Goal: Task Accomplishment & Management: Manage account settings

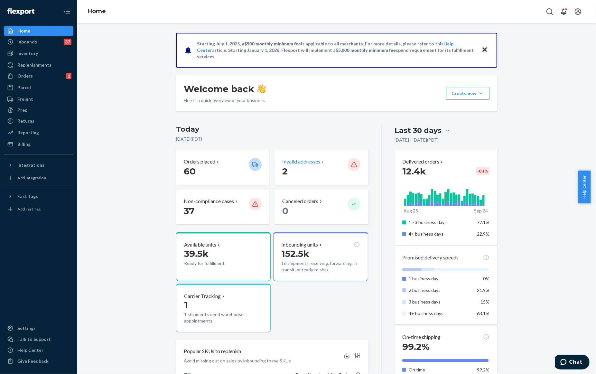
click at [314, 161] on p "Invalid addresses" at bounding box center [301, 161] width 38 height 7
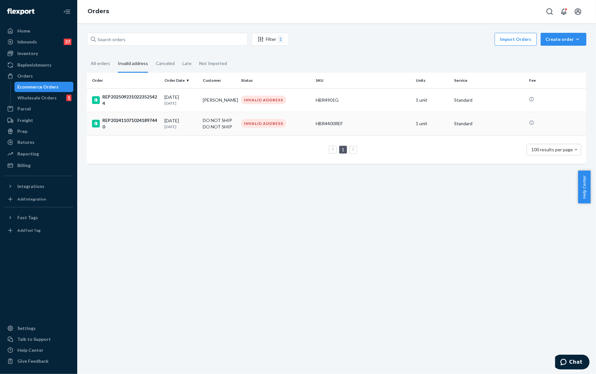
click at [152, 124] on div "REP2024110710241897440" at bounding box center [125, 123] width 67 height 13
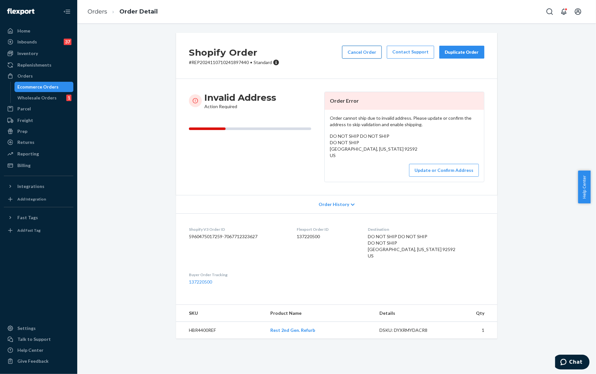
click at [359, 52] on button "Cancel Order" at bounding box center [362, 52] width 40 height 13
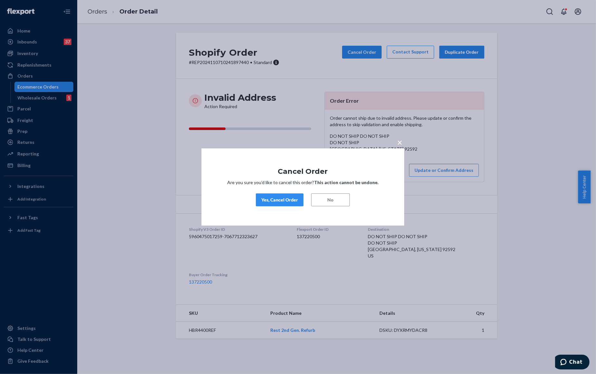
click at [293, 198] on div "Yes, Cancel Order" at bounding box center [279, 200] width 37 height 6
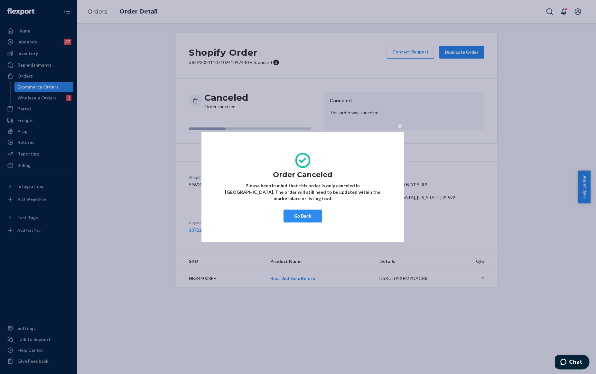
click at [400, 131] on span "×" at bounding box center [399, 125] width 5 height 11
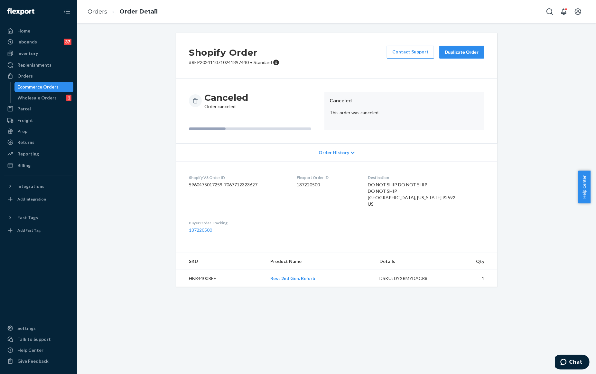
click at [42, 86] on div "Ecommerce Orders" at bounding box center [38, 87] width 41 height 6
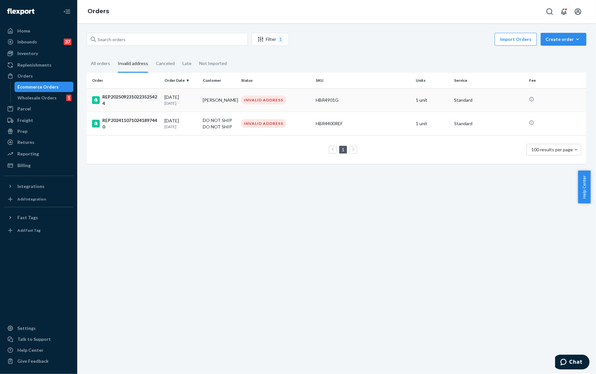
click at [129, 95] on div "REP2025092310223525424" at bounding box center [125, 100] width 67 height 13
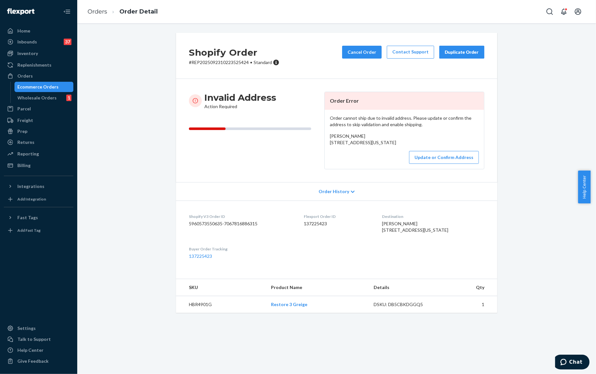
drag, startPoint x: 394, startPoint y: 250, endPoint x: 442, endPoint y: 263, distance: 50.2
click at [442, 233] on div "[PERSON_NAME] [STREET_ADDRESS][US_STATE]" at bounding box center [433, 226] width 102 height 13
copy span "[STREET_ADDRESS][US_STATE]"
click at [40, 55] on div "Inventory" at bounding box center [39, 53] width 68 height 9
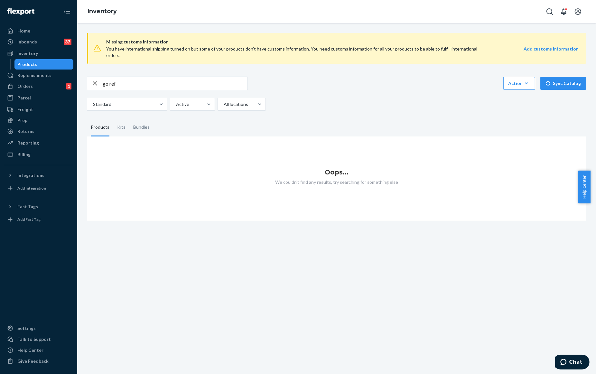
click at [135, 83] on input "go ref" at bounding box center [175, 83] width 145 height 13
type input "g"
type input "HBR5"
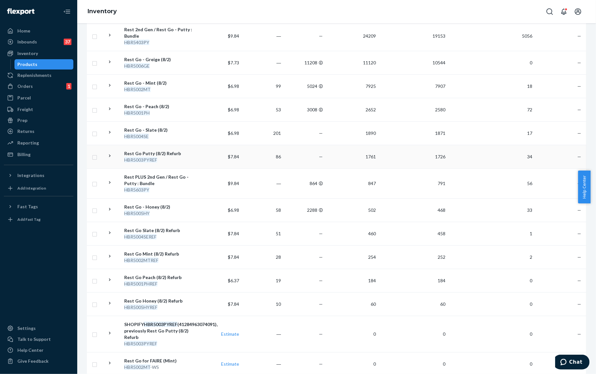
scroll to position [179, 0]
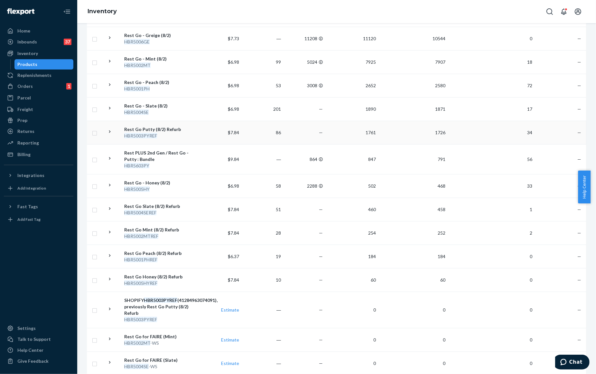
click at [111, 133] on icon at bounding box center [110, 132] width 6 height 6
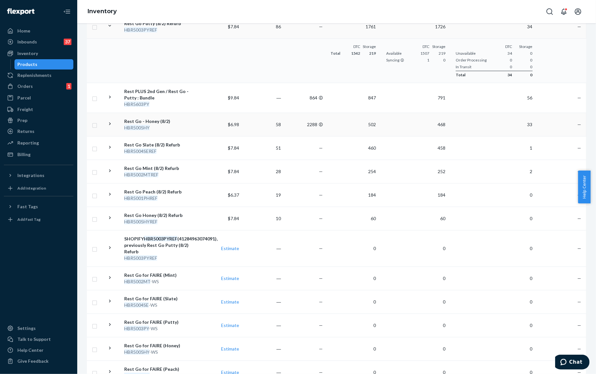
scroll to position [286, 0]
click at [112, 124] on icon at bounding box center [110, 122] width 6 height 6
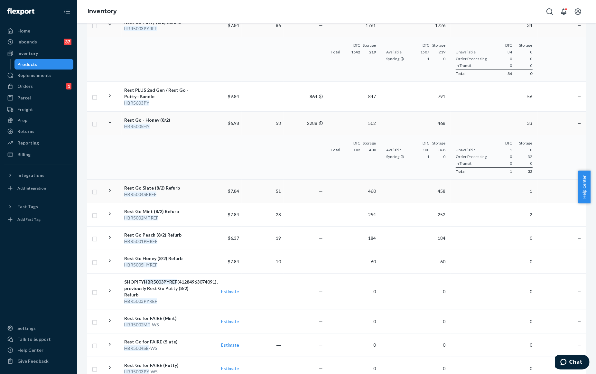
click at [112, 193] on icon at bounding box center [110, 190] width 6 height 6
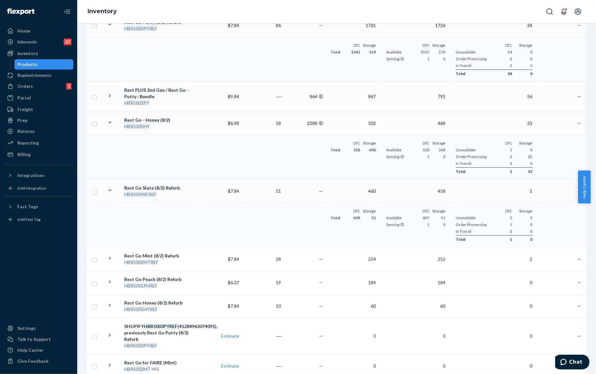
click at [112, 98] on div at bounding box center [110, 97] width 6 height 8
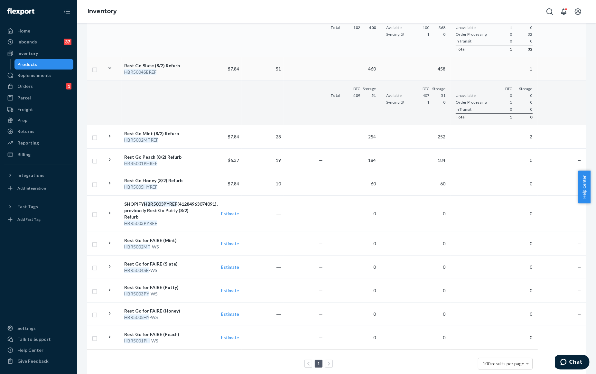
scroll to position [465, 0]
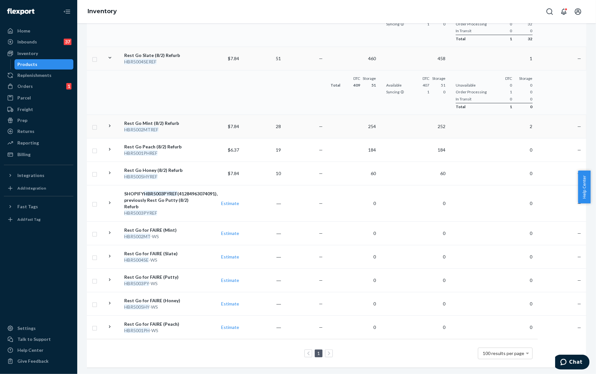
click at [190, 124] on div "Rest Go Mint (8/2) Refurb" at bounding box center [160, 123] width 73 height 6
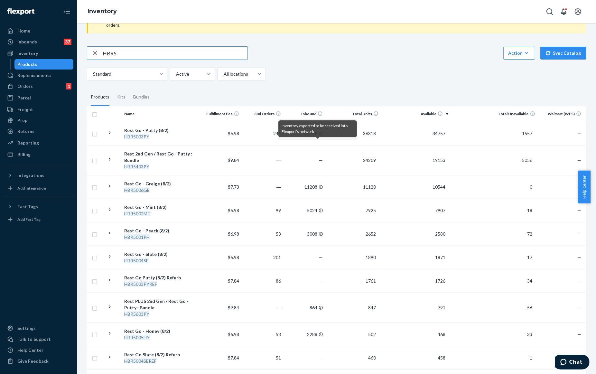
scroll to position [179, 0]
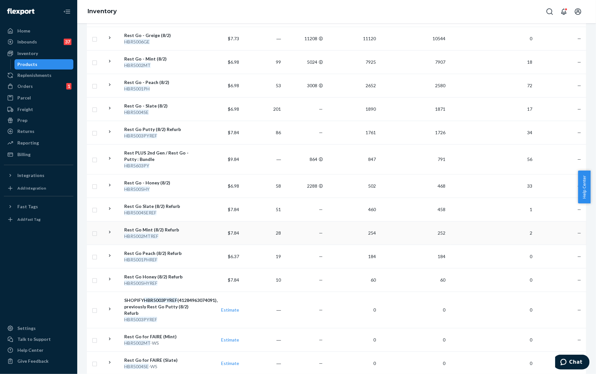
click at [182, 236] on div "HBR5002MTREF" at bounding box center [160, 236] width 73 height 6
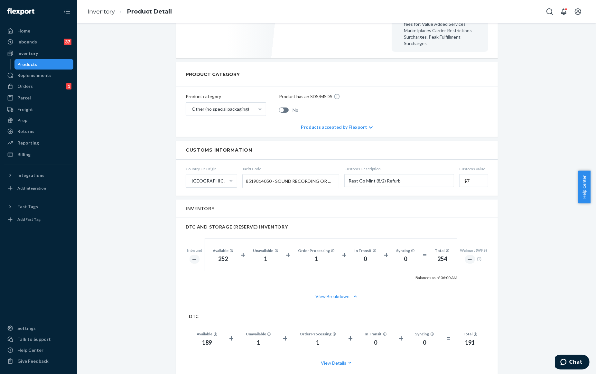
scroll to position [322, 0]
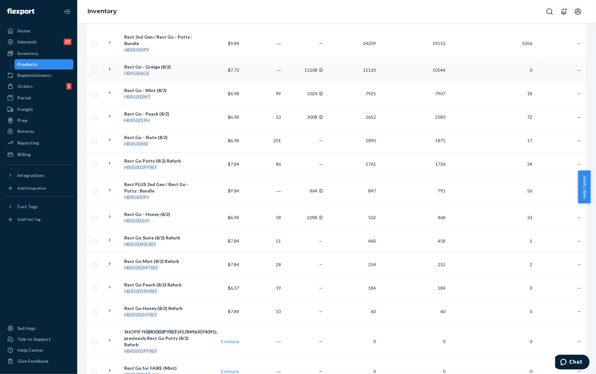
scroll to position [179, 0]
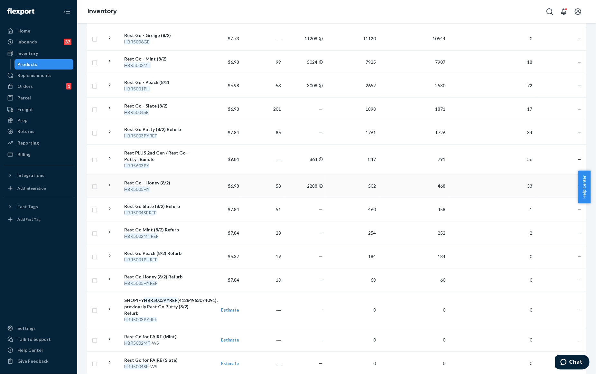
click at [110, 187] on icon at bounding box center [110, 185] width 6 height 6
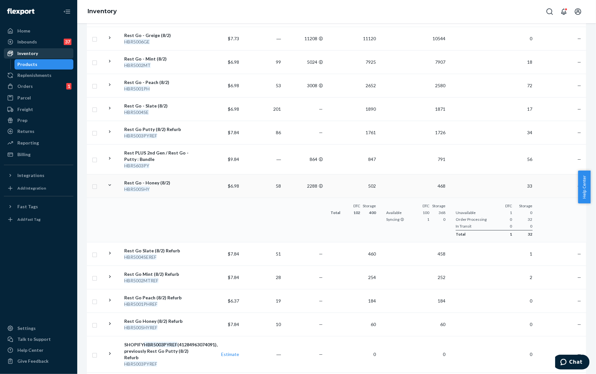
click at [26, 55] on div "Inventory" at bounding box center [27, 53] width 21 height 6
click at [31, 28] on div "Home" at bounding box center [39, 30] width 68 height 9
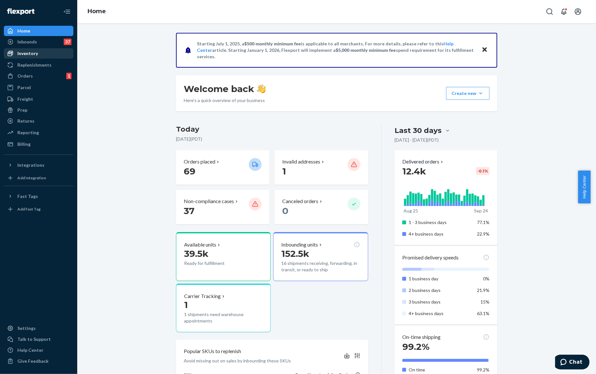
click at [32, 54] on div "Inventory" at bounding box center [27, 53] width 21 height 6
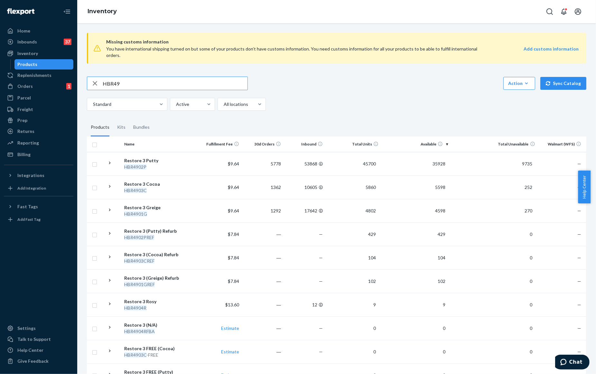
click at [137, 85] on input "HBR49" at bounding box center [175, 83] width 145 height 13
type input "H"
type input "honey"
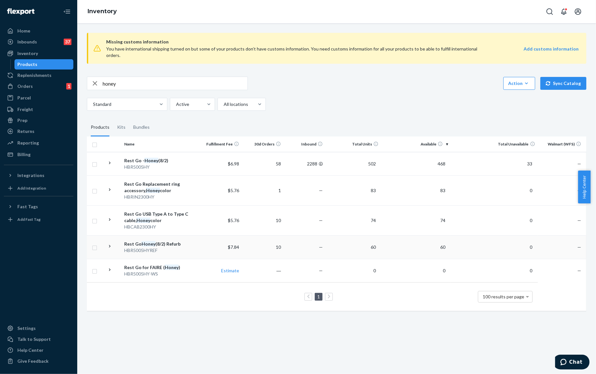
click at [110, 245] on icon at bounding box center [110, 246] width 6 height 6
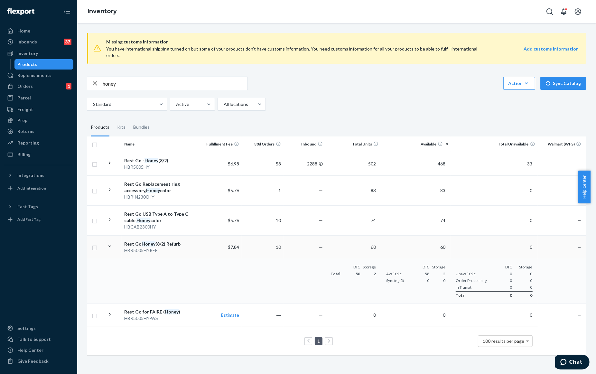
click at [173, 247] on div "Rest Go Honey (8/2) Refurb" at bounding box center [160, 244] width 73 height 6
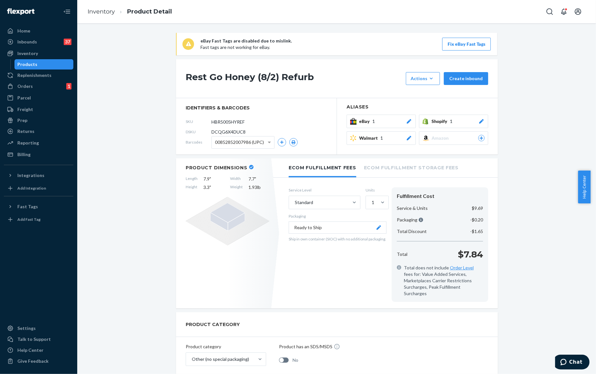
click at [470, 121] on div "Shopify 1" at bounding box center [457, 121] width 53 height 6
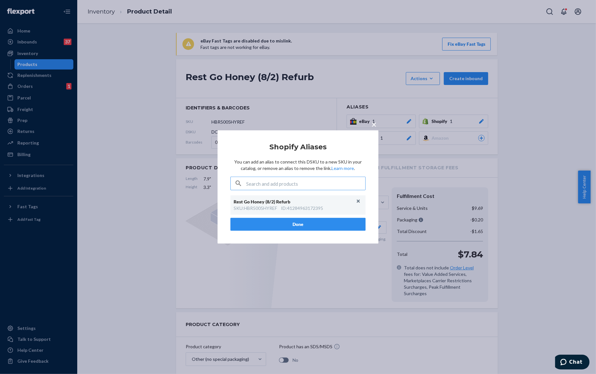
click at [373, 125] on span "×" at bounding box center [373, 124] width 5 height 11
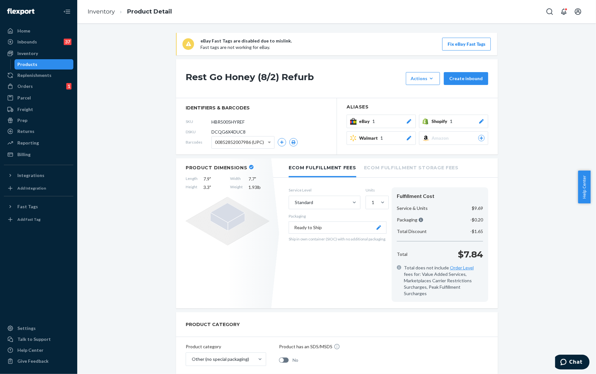
click at [45, 177] on div "Integrations" at bounding box center [39, 175] width 68 height 9
click at [43, 205] on div "Shopify" at bounding box center [39, 208] width 68 height 9
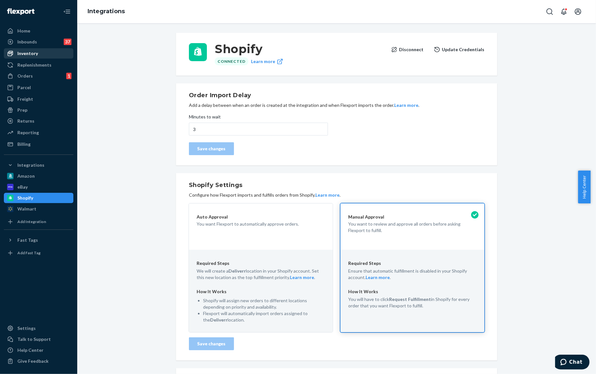
click at [40, 55] on div "Inventory" at bounding box center [39, 53] width 68 height 9
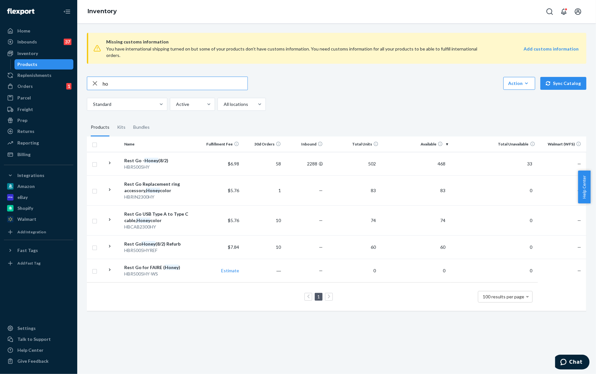
type input "h"
type input "slate"
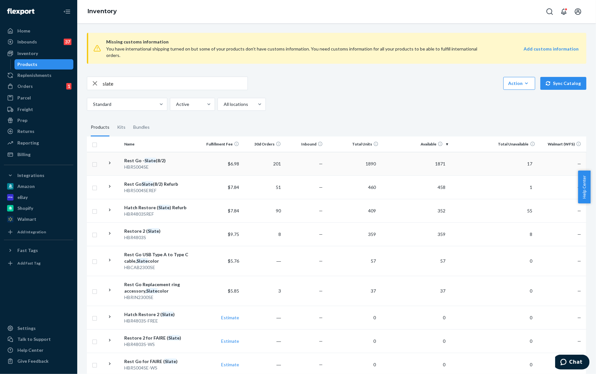
click at [110, 166] on div at bounding box center [110, 164] width 6 height 8
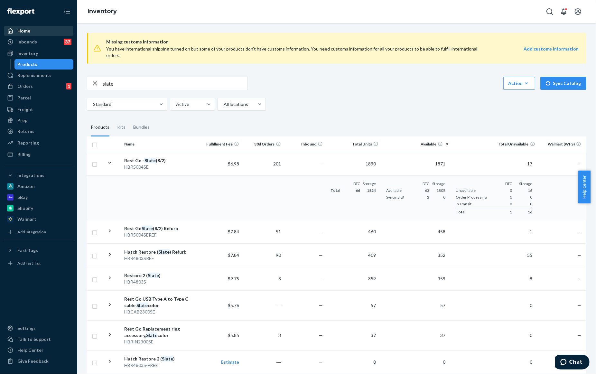
click at [22, 28] on div "Home" at bounding box center [23, 31] width 13 height 6
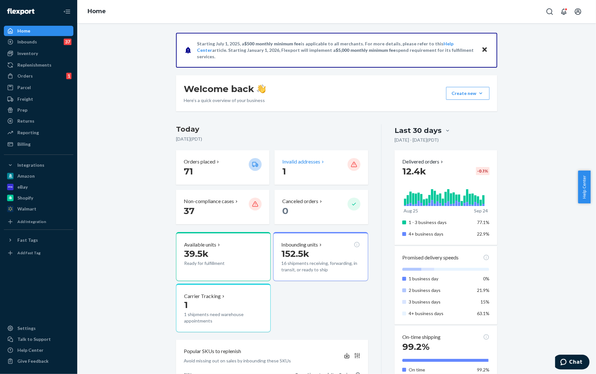
click at [306, 159] on p "Invalid addresses" at bounding box center [301, 161] width 38 height 7
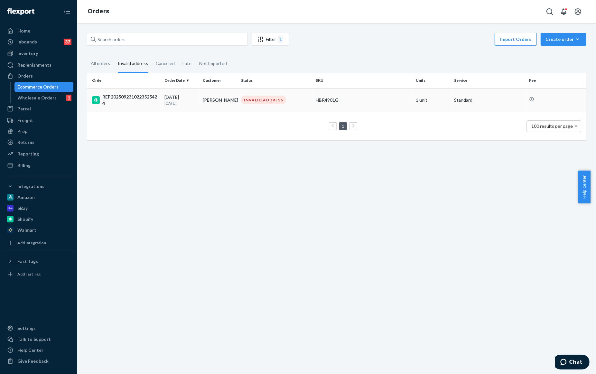
drag, startPoint x: 201, startPoint y: 96, endPoint x: 224, endPoint y: 102, distance: 23.6
click at [224, 102] on td "[PERSON_NAME]" at bounding box center [219, 99] width 38 height 23
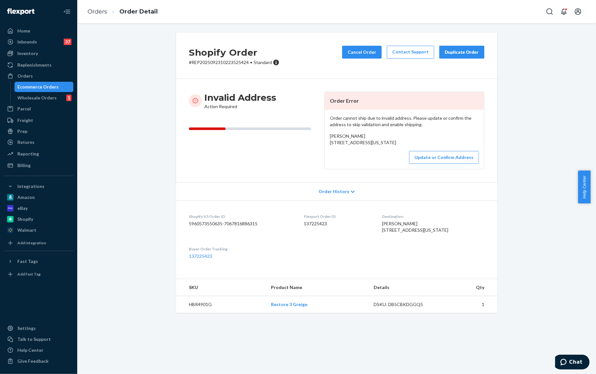
click at [345, 137] on span "[PERSON_NAME] [STREET_ADDRESS][US_STATE]" at bounding box center [363, 139] width 66 height 12
copy span "[PERSON_NAME]"
click at [448, 164] on button "Update or Confirm Address" at bounding box center [444, 157] width 70 height 13
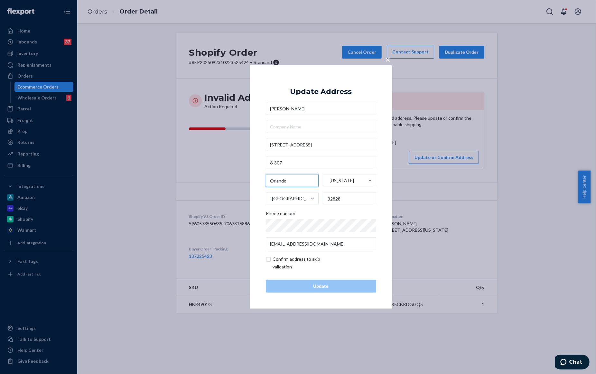
click at [292, 180] on input "Orlando" at bounding box center [292, 180] width 53 height 13
type input "O"
type input "Alafaya"
click at [326, 287] on div "Update" at bounding box center [320, 286] width 99 height 6
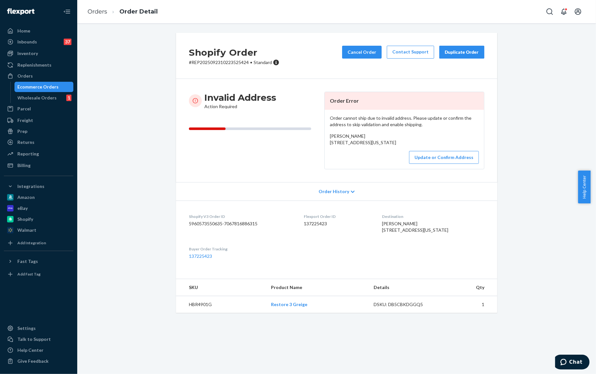
click at [544, 206] on div "Shopify Order # REP2025092310223525424 • Standard Cancel Order Contact Support …" at bounding box center [336, 177] width 509 height 288
click at [435, 164] on button "Update or Confirm Address" at bounding box center [444, 157] width 70 height 13
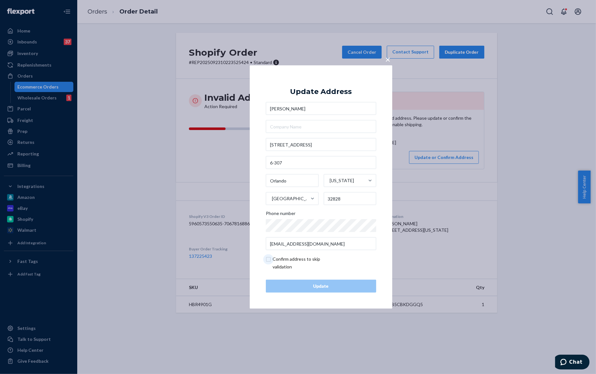
click at [269, 257] on input "checkbox" at bounding box center [303, 262] width 75 height 15
checkbox input "true"
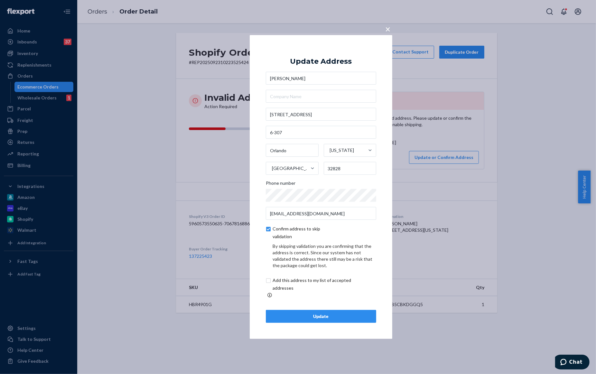
click at [315, 313] on div "Update" at bounding box center [320, 316] width 99 height 6
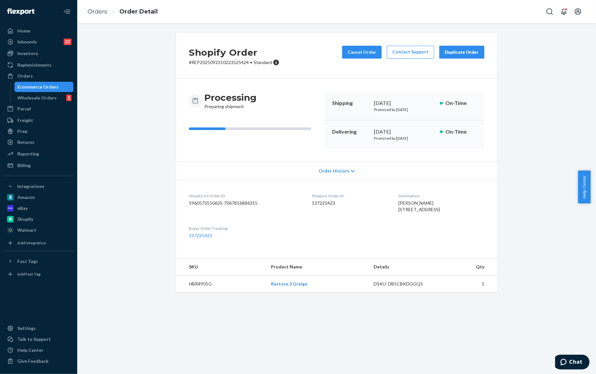
click at [339, 174] on span "Order History" at bounding box center [333, 171] width 31 height 6
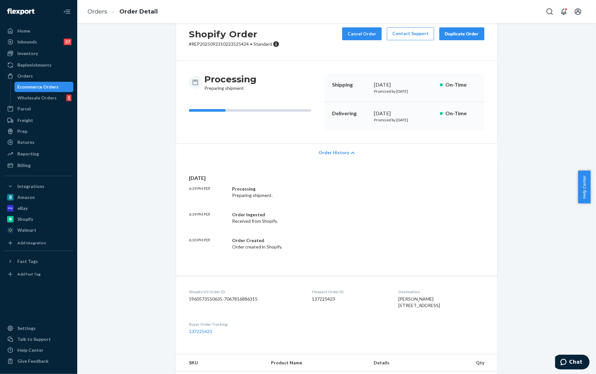
scroll to position [36, 0]
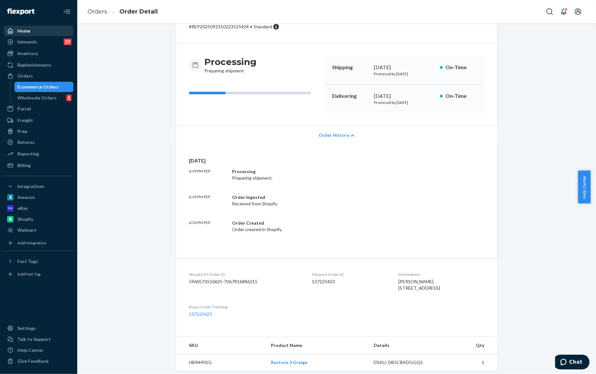
click at [21, 29] on div "Home" at bounding box center [23, 31] width 13 height 6
